Goal: Transaction & Acquisition: Obtain resource

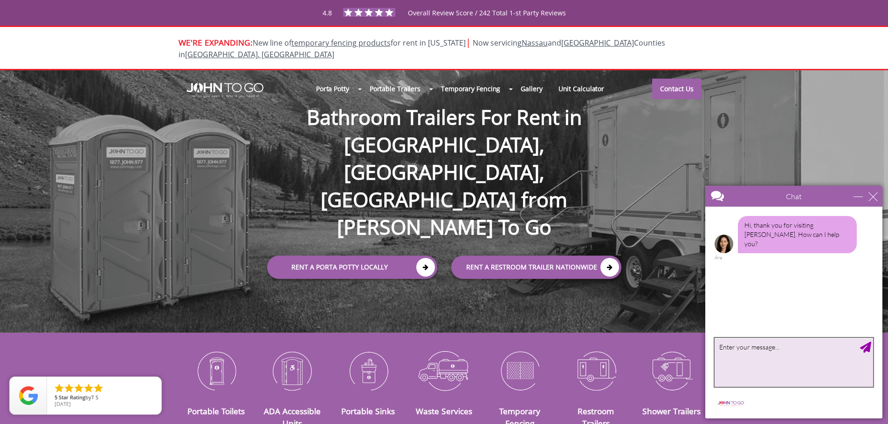
click at [772, 356] on textarea "type your message" at bounding box center [793, 362] width 158 height 49
type textarea "I need an estimate"
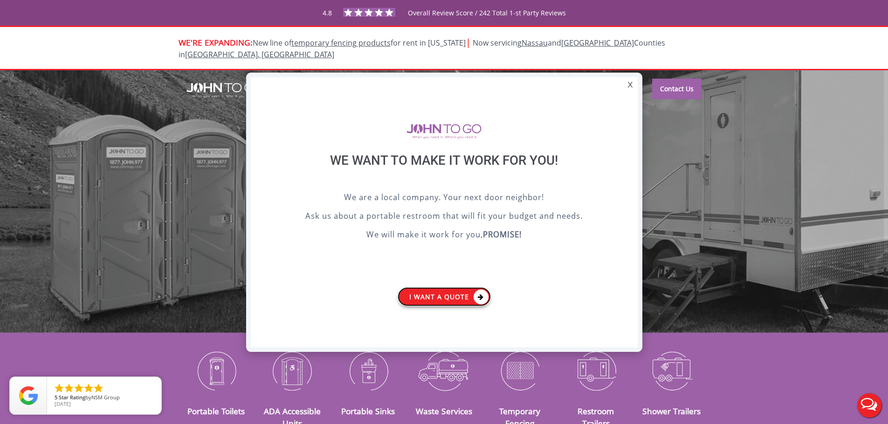
click at [455, 291] on link "I want a Quote" at bounding box center [443, 296] width 93 height 19
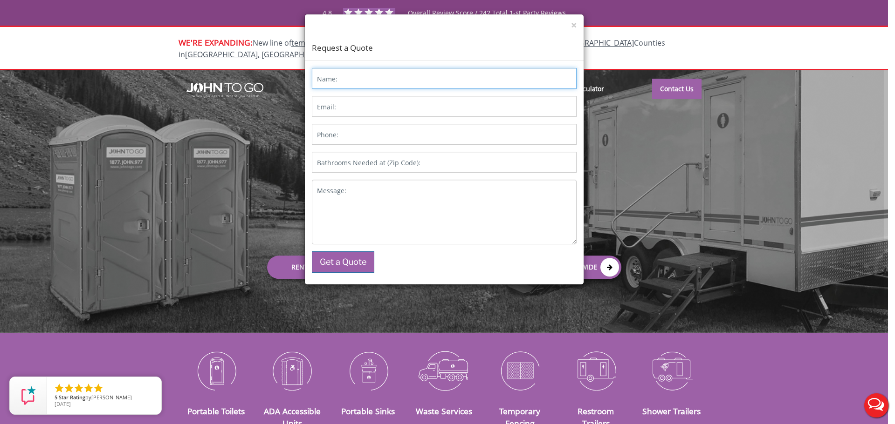
click at [404, 80] on input "Name:" at bounding box center [444, 78] width 265 height 21
type input "dan"
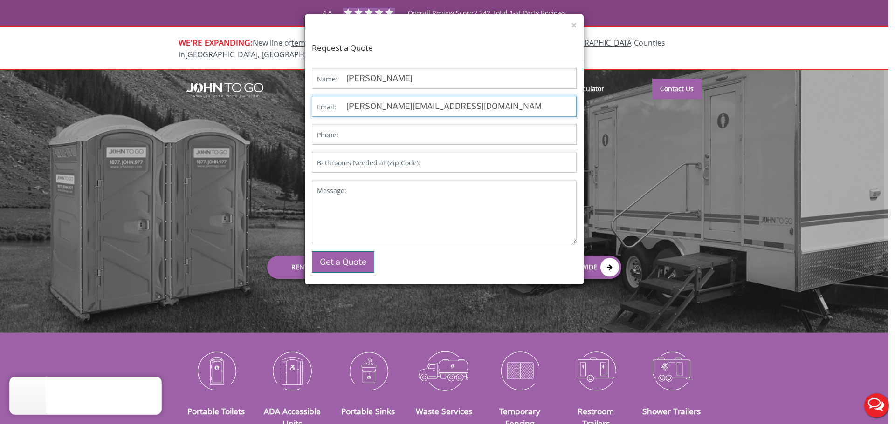
type input "dan@cwbuildersgroup.com"
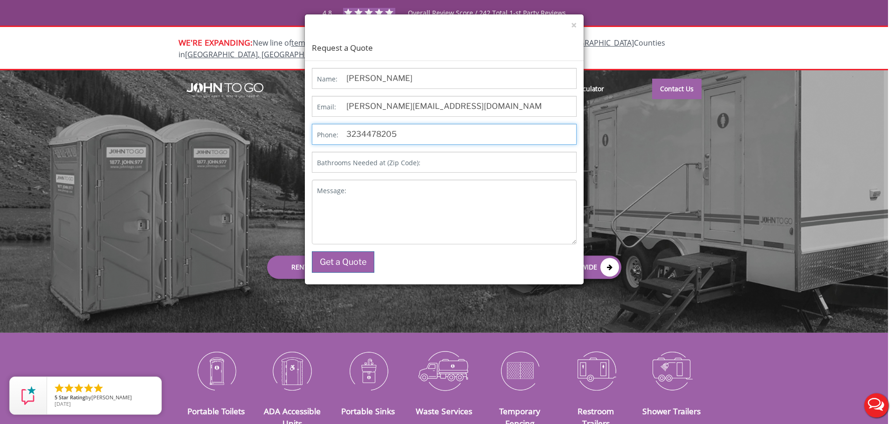
type input "3234478205"
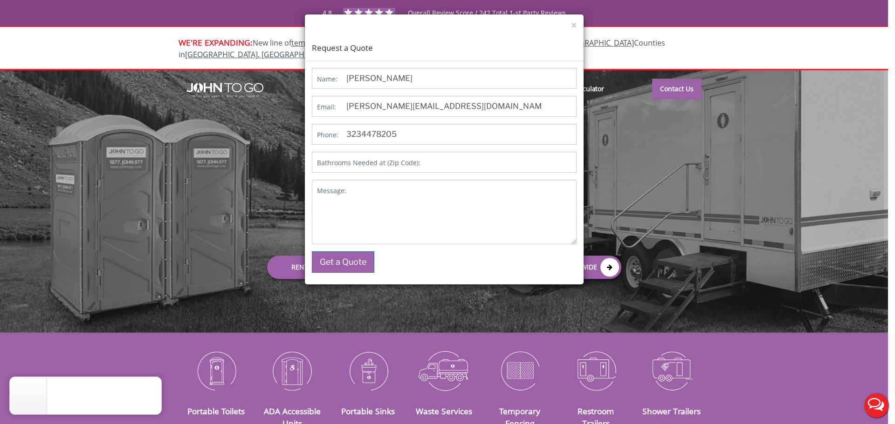
click at [387, 165] on label "Bathrooms Needed at (Zip Code):" at bounding box center [368, 162] width 103 height 9
click at [387, 165] on input "Bathrooms Needed at (Zip Code):" at bounding box center [444, 162] width 265 height 21
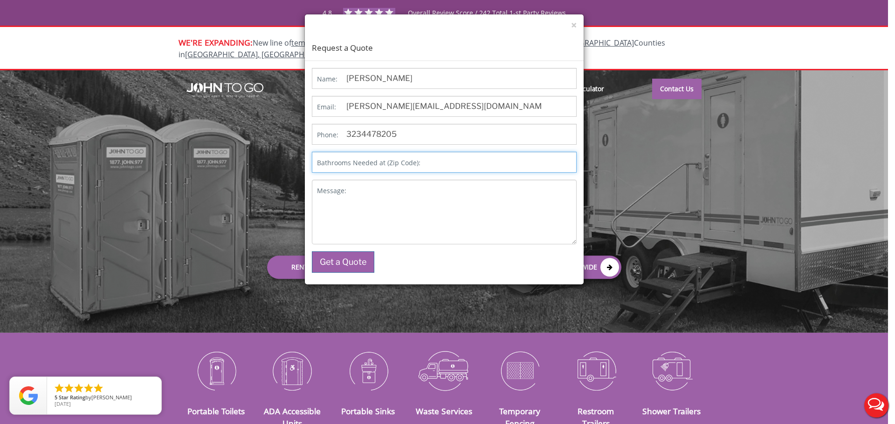
click at [432, 162] on input "Bathrooms Needed at (Zip Code):" at bounding box center [444, 162] width 265 height 21
paste input "32407"
type input "32407"
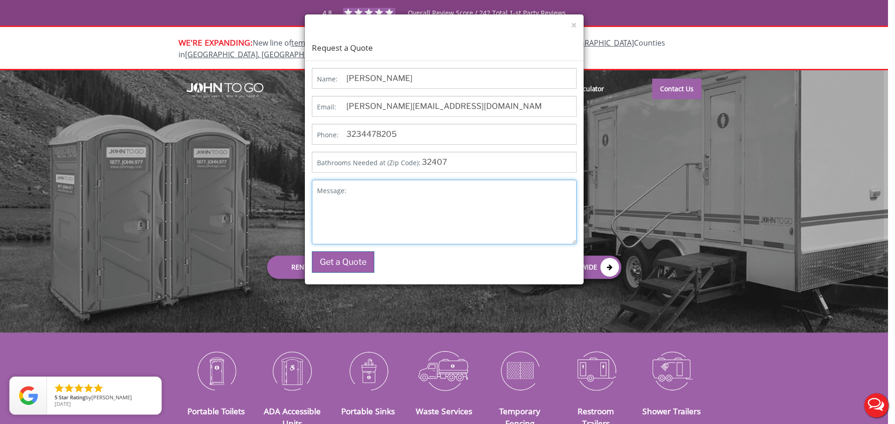
click at [374, 187] on textarea "Message:" at bounding box center [444, 212] width 265 height 65
type textarea "I need an estimate for the following:"
click at [389, 200] on textarea "I need an estimate for the following:" at bounding box center [444, 212] width 265 height 65
drag, startPoint x: 461, startPoint y: 193, endPoint x: 343, endPoint y: 190, distance: 118.4
click at [343, 190] on p "Message: I need an estimate for the following:" at bounding box center [444, 212] width 265 height 65
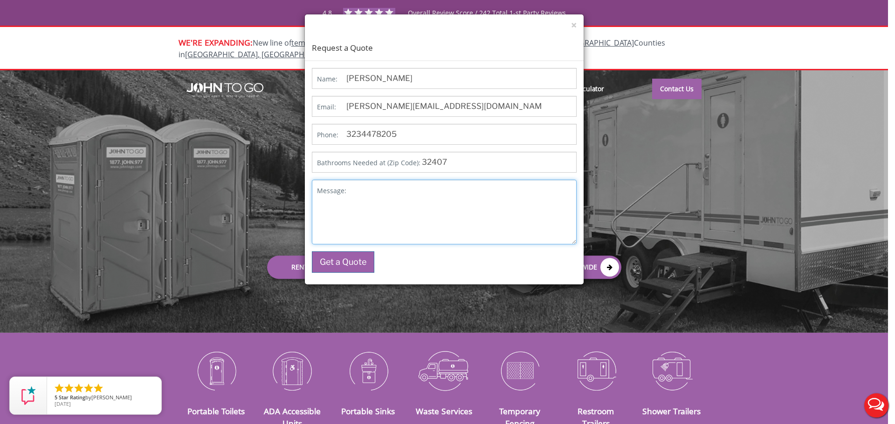
paste textarea "We are requesting an estimate for the following: Quantity: 4 standard non-flush…"
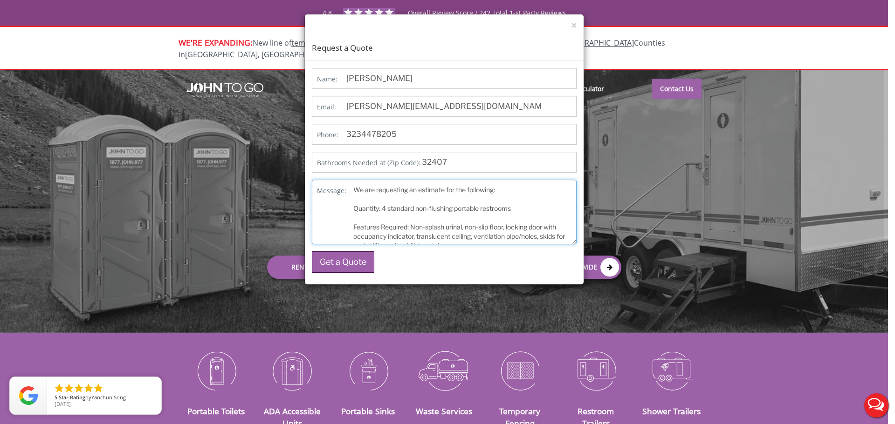
type textarea "We are requesting an estimate for the following: Quantity: 4 standard non-flush…"
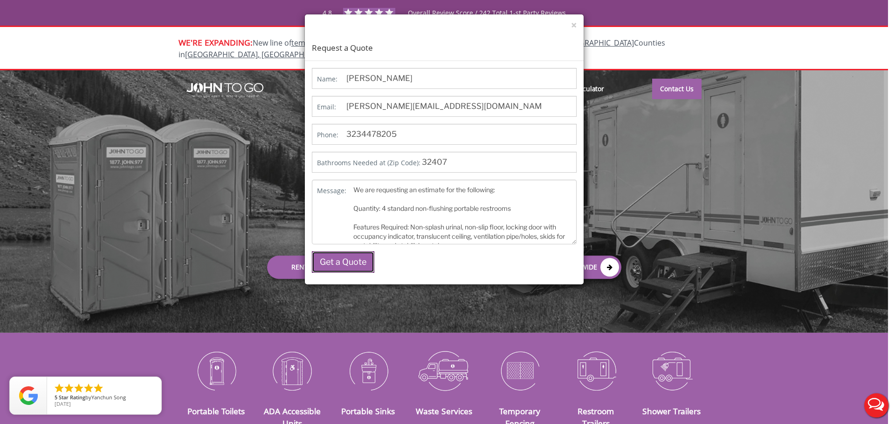
click at [358, 258] on button "Get a Quote" at bounding box center [343, 262] width 62 height 21
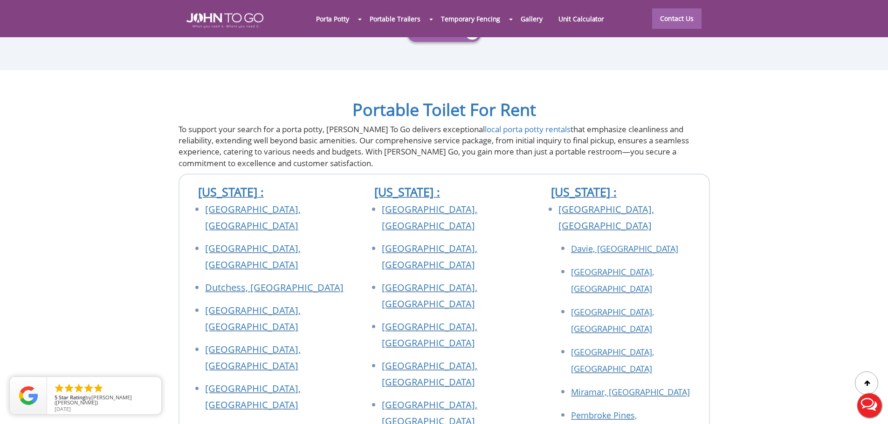
scroll to position [3261, 0]
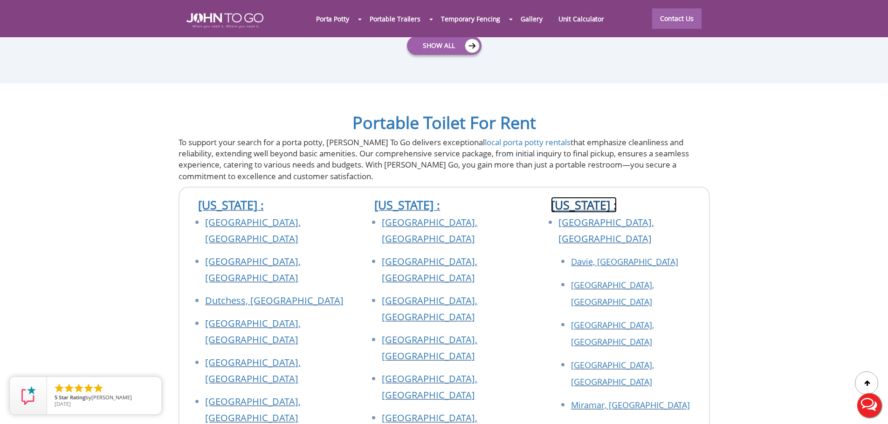
click at [575, 197] on link "[US_STATE] :" at bounding box center [584, 205] width 66 height 16
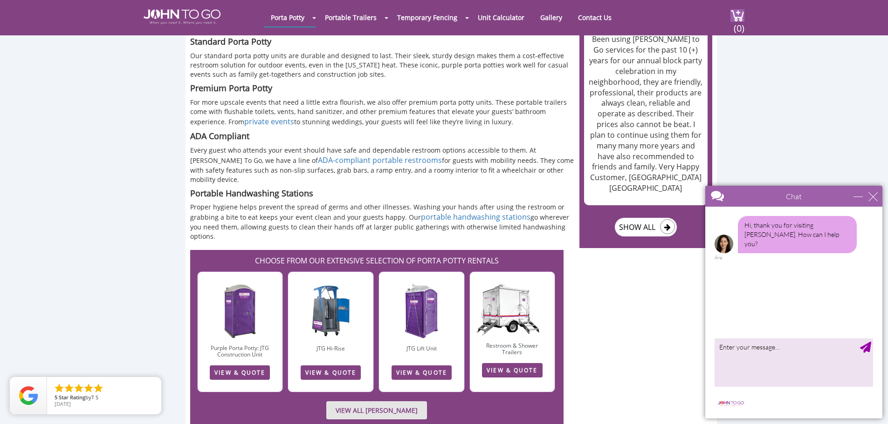
scroll to position [1211, 0]
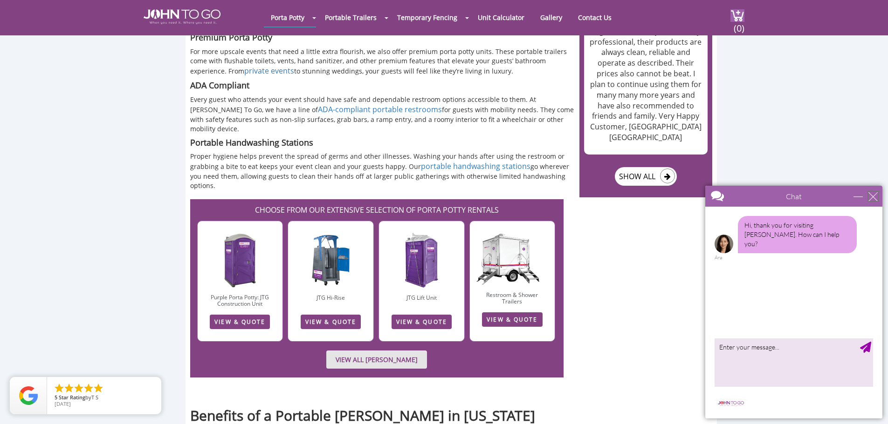
click at [874, 201] on div "close" at bounding box center [872, 196] width 9 height 9
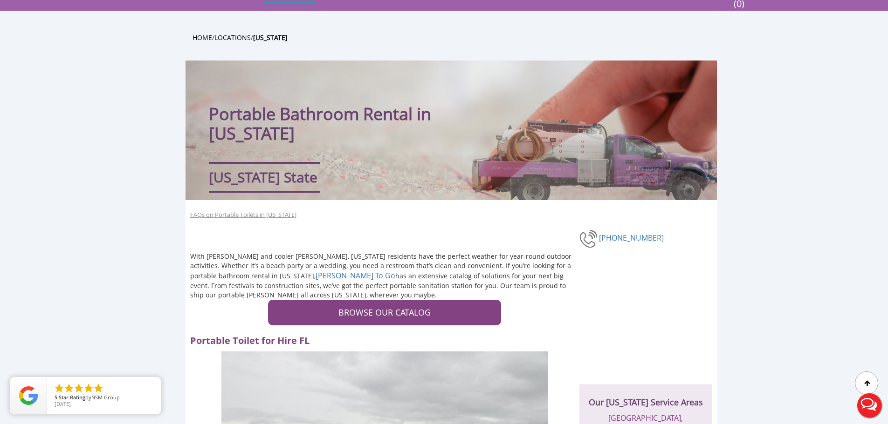
scroll to position [0, 0]
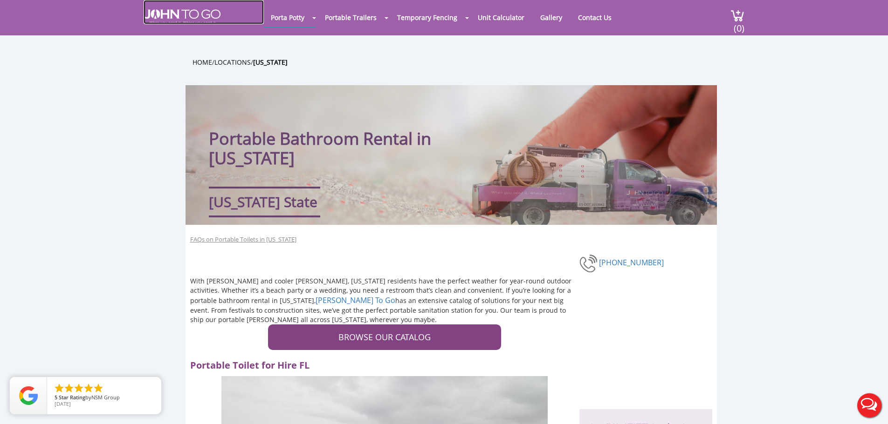
click at [192, 19] on img at bounding box center [181, 16] width 77 height 15
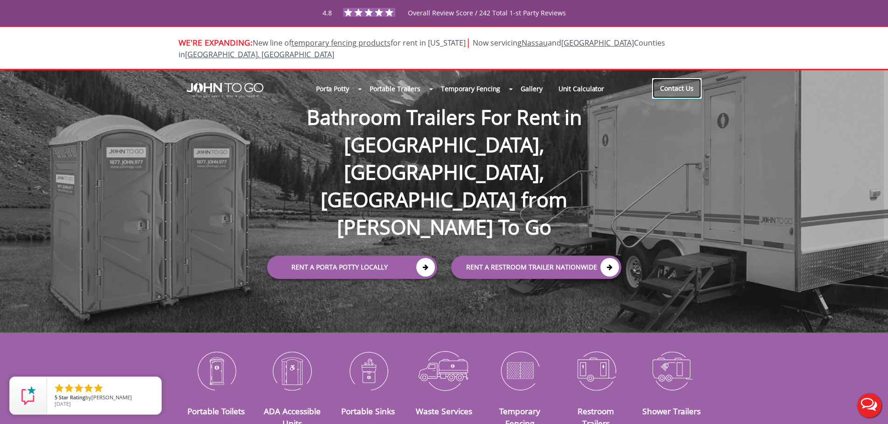
click at [675, 81] on link "Contact Us" at bounding box center [676, 88] width 49 height 20
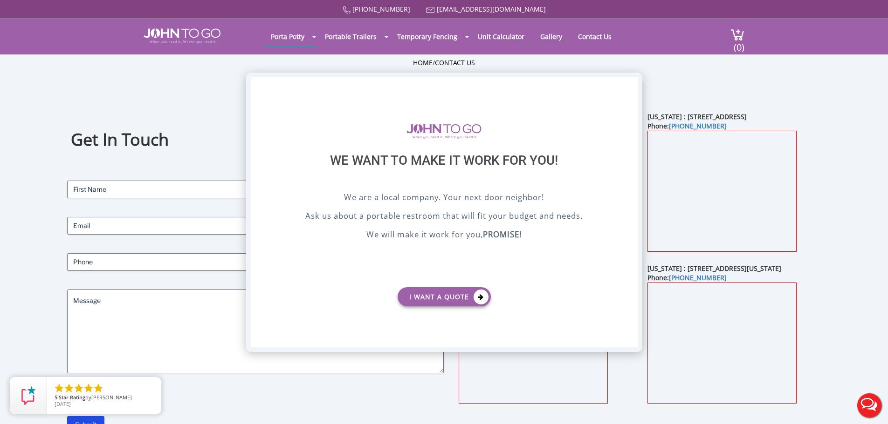
click at [630, 87] on div "X" at bounding box center [629, 85] width 14 height 16
